Goal: Task Accomplishment & Management: Manage account settings

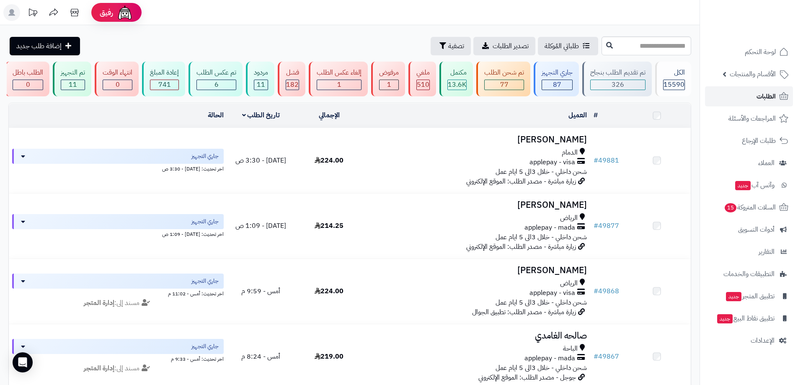
click at [777, 92] on link "الطلبات" at bounding box center [749, 96] width 88 height 20
